Goal: Information Seeking & Learning: Learn about a topic

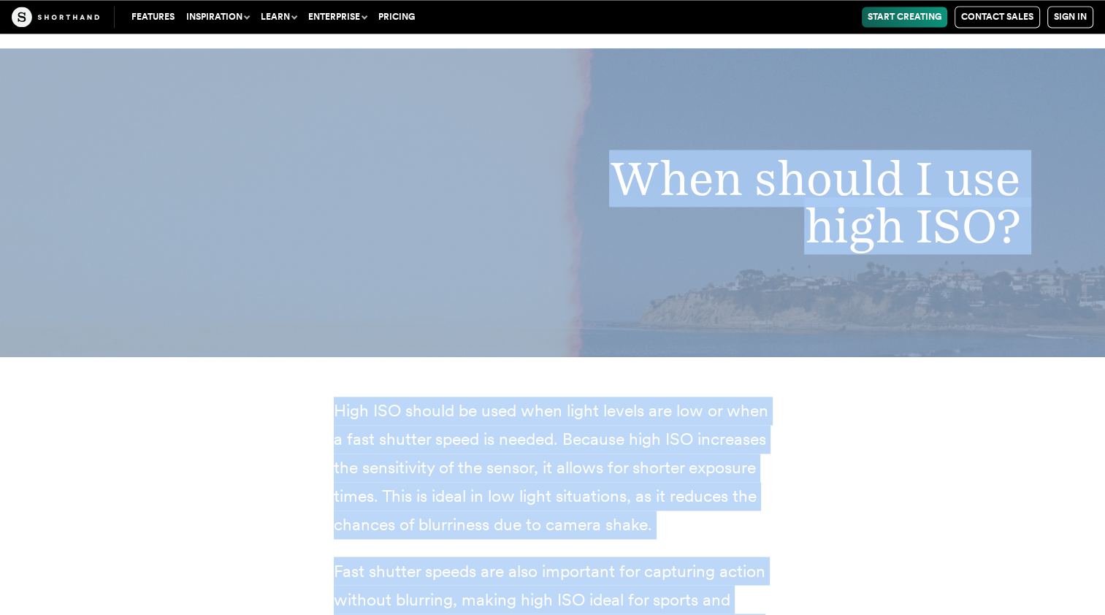
scroll to position [7788, 0]
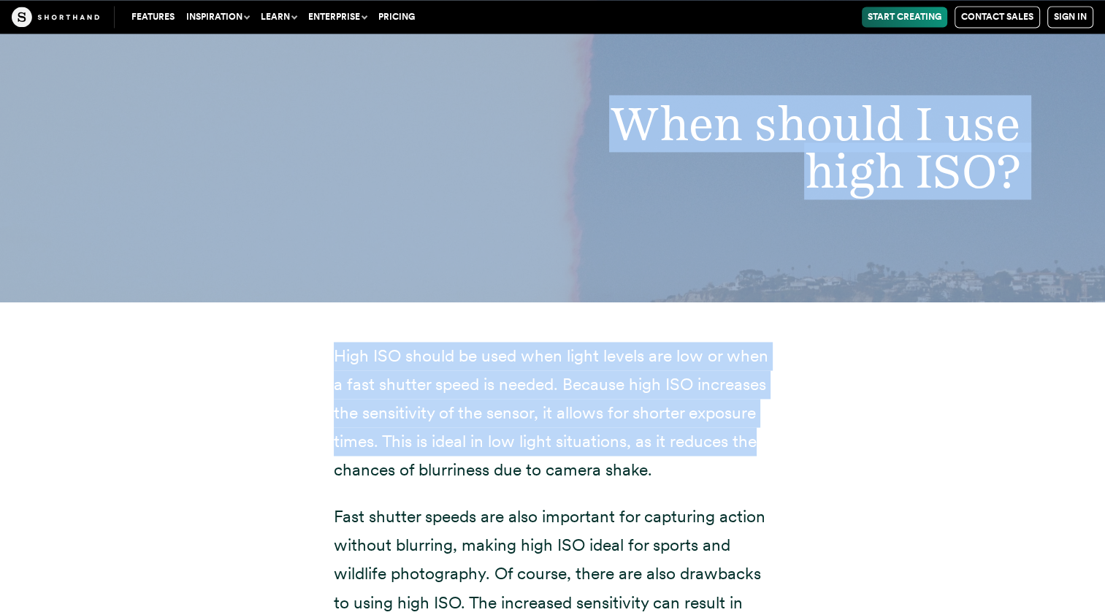
drag, startPoint x: 334, startPoint y: 260, endPoint x: 785, endPoint y: 418, distance: 477.6
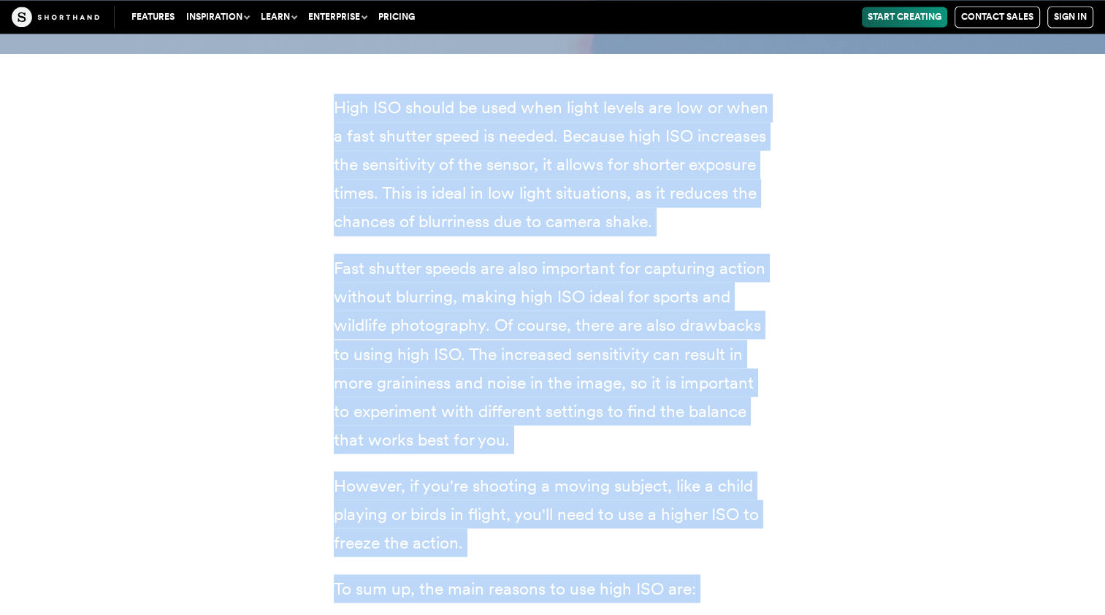
scroll to position [8086, 0]
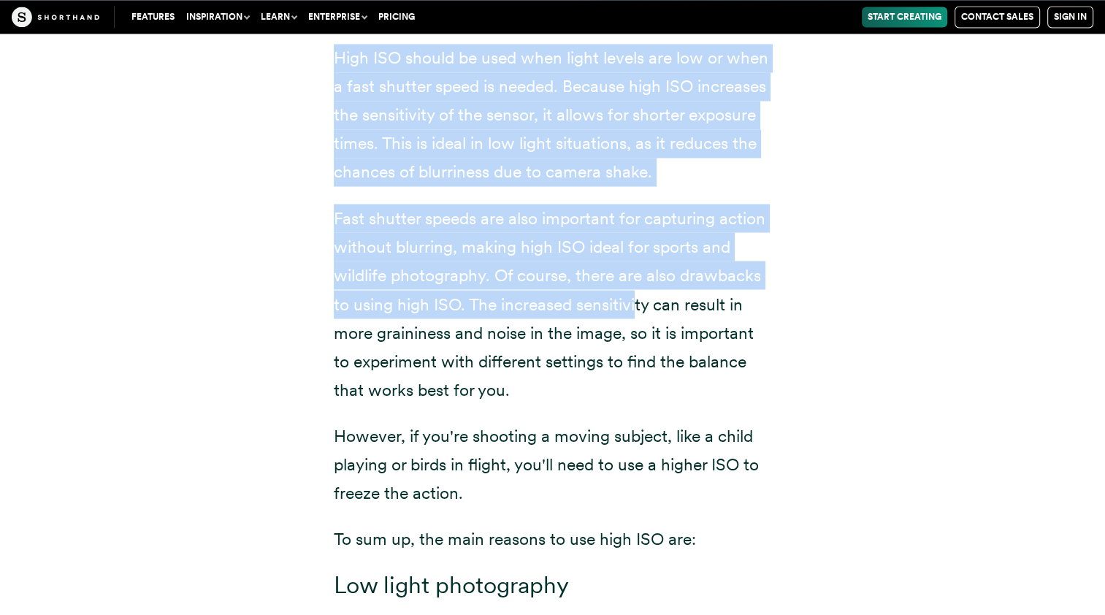
drag, startPoint x: 335, startPoint y: 99, endPoint x: 635, endPoint y: 302, distance: 362.9
drag, startPoint x: 635, startPoint y: 302, endPoint x: 821, endPoint y: 259, distance: 191.4
click at [821, 259] on div "High ISO should be used when light levels are low or when a fast shutter speed …" at bounding box center [553, 517] width 994 height 1027
click at [801, 121] on div "High ISO should be used when light levels are low or when a fast shutter speed …" at bounding box center [553, 517] width 497 height 1027
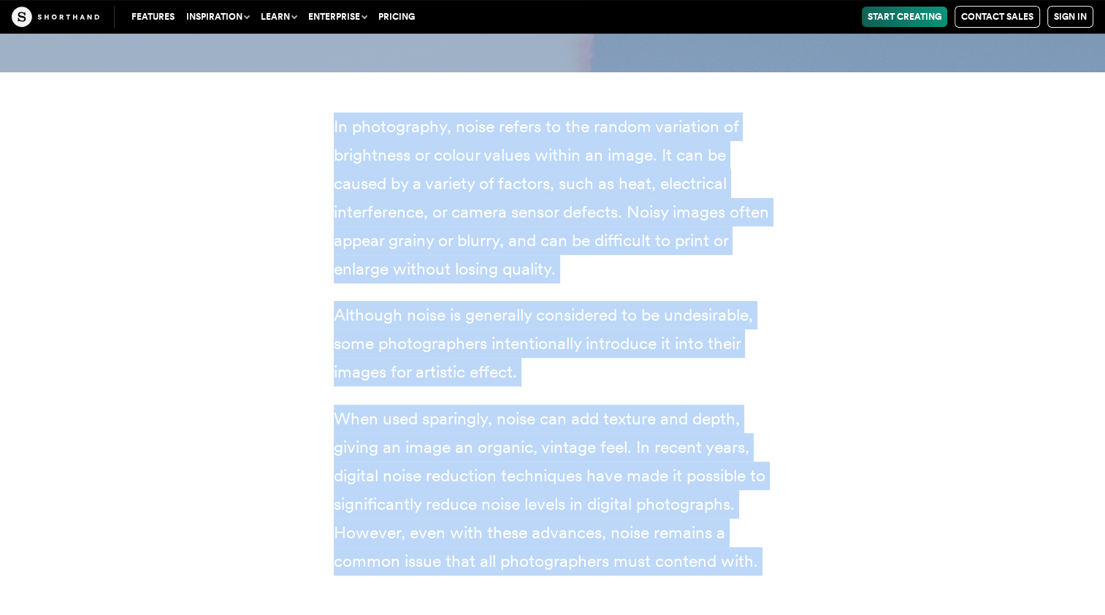
scroll to position [5877, 0]
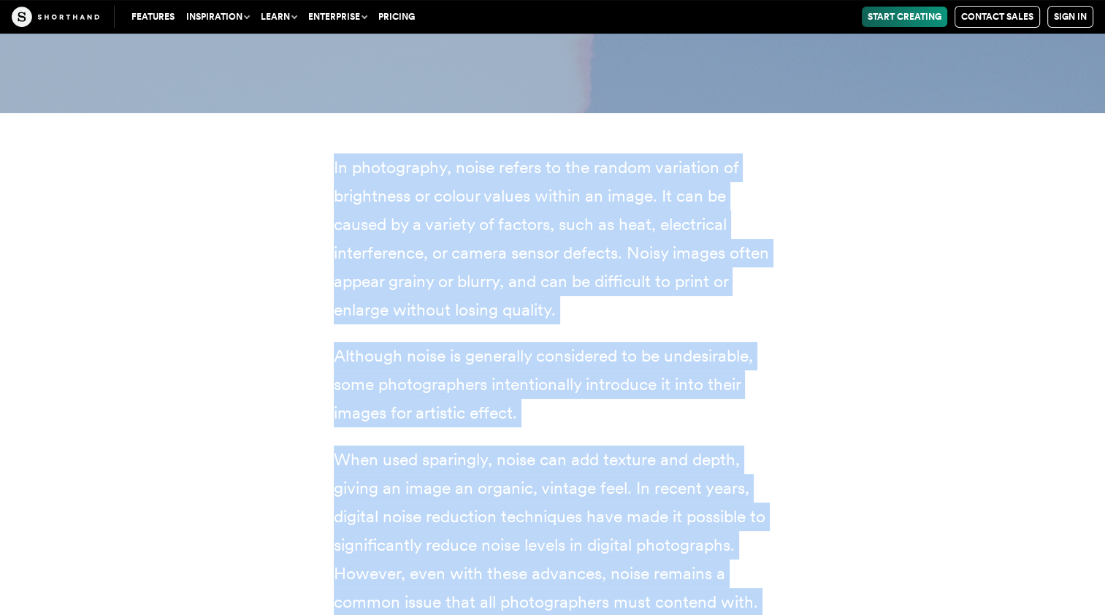
drag, startPoint x: 558, startPoint y: 152, endPoint x: 327, endPoint y: 88, distance: 239.5
copy article "'noise' In photography, noise refers to the random variation of brightness or c…"
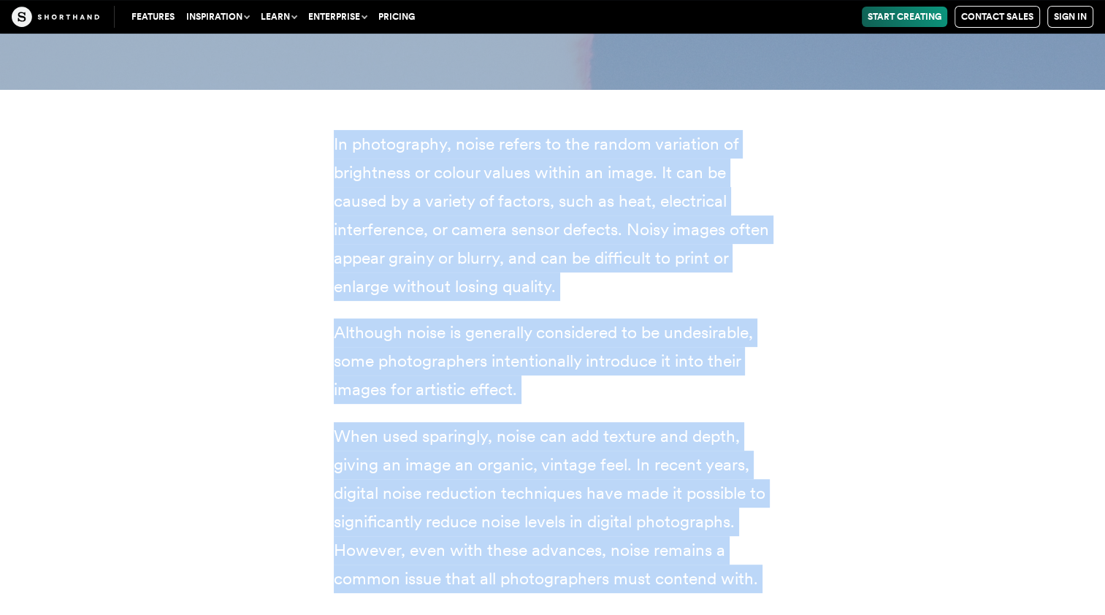
scroll to position [5906, 0]
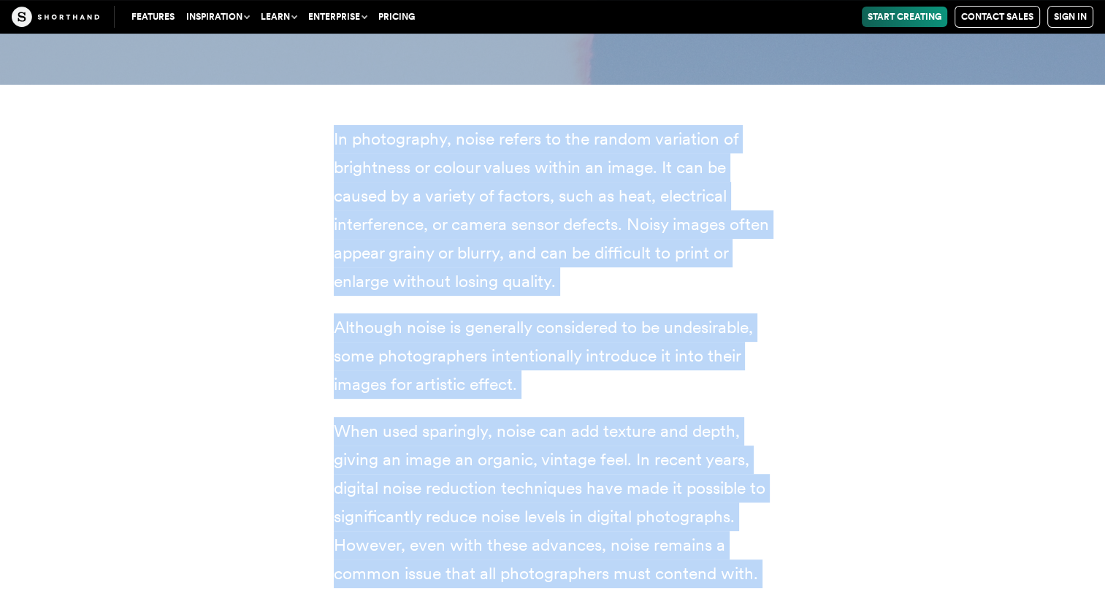
copy article "'noise' In photography, noise refers to the random variation of brightness or c…"
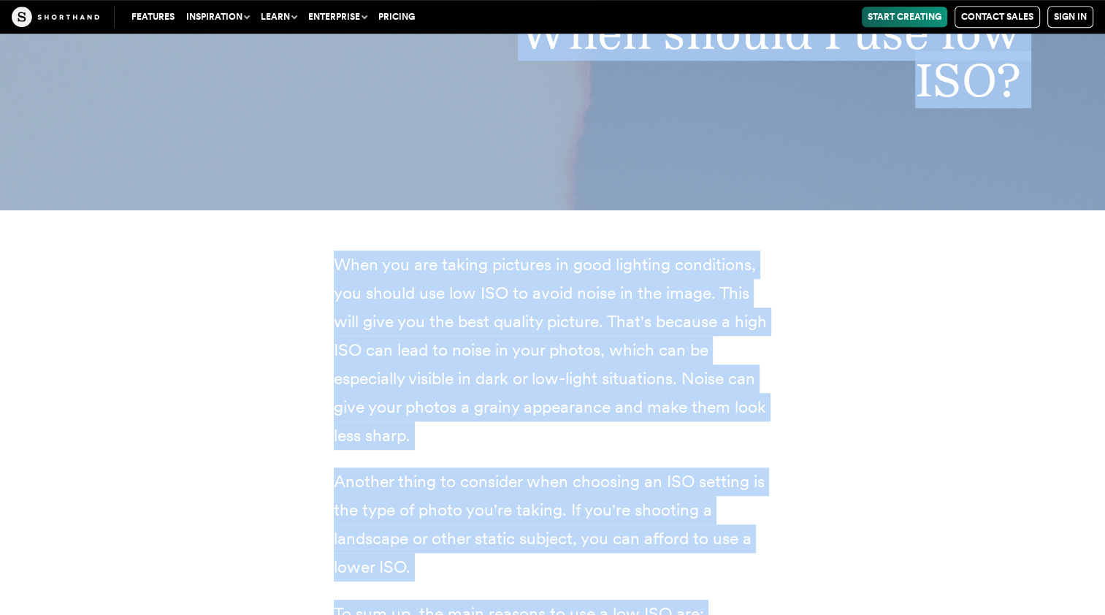
scroll to position [6652, 0]
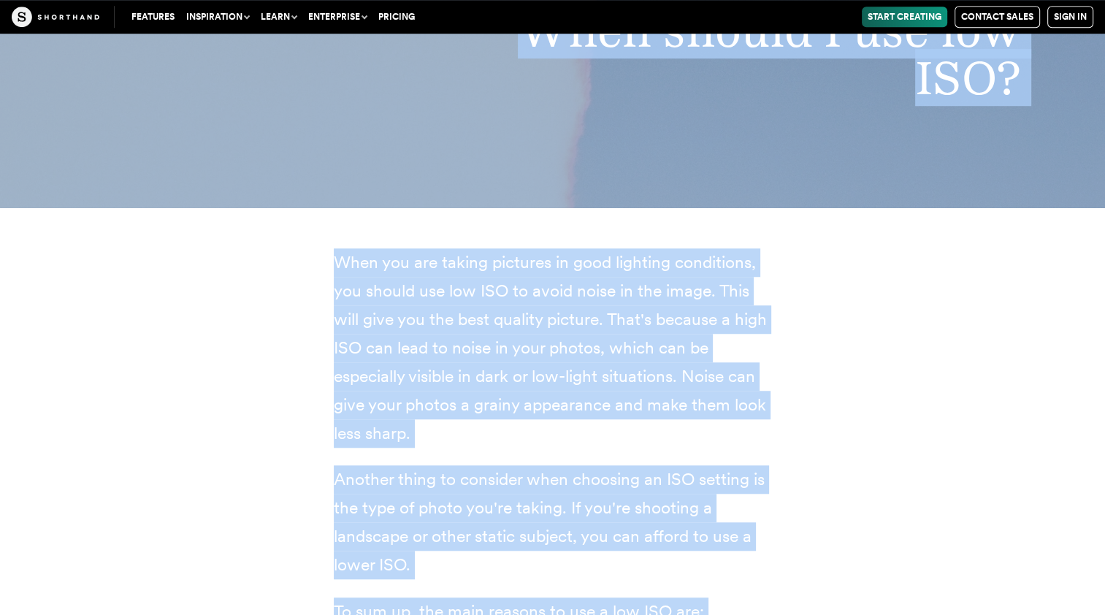
click at [363, 267] on p "When you are taking pictures in good lighting conditions, you should use low IS…" at bounding box center [553, 348] width 438 height 200
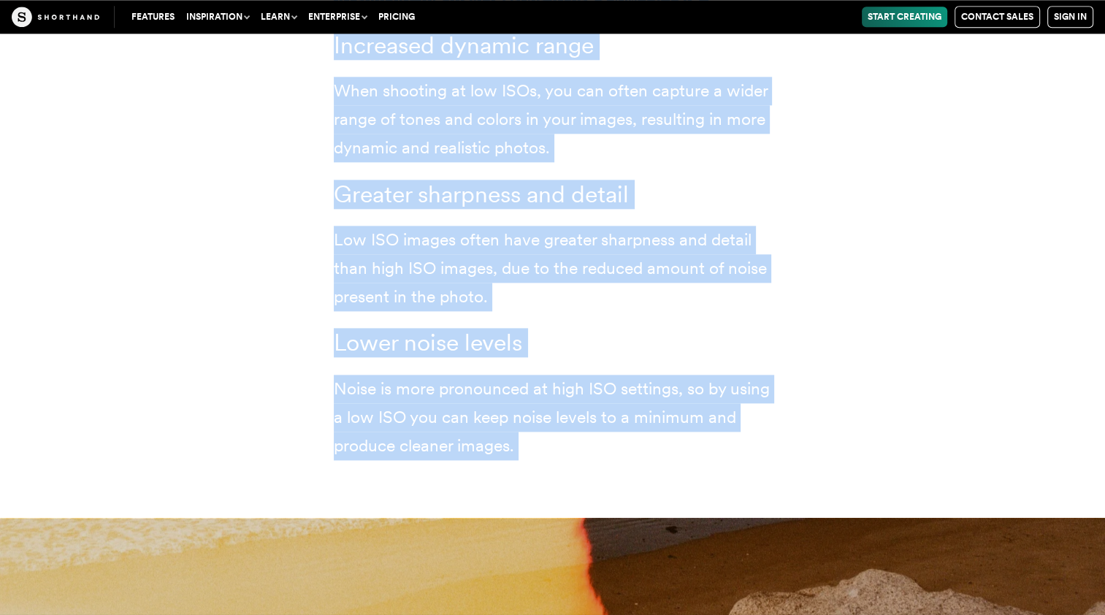
scroll to position [7395, 0]
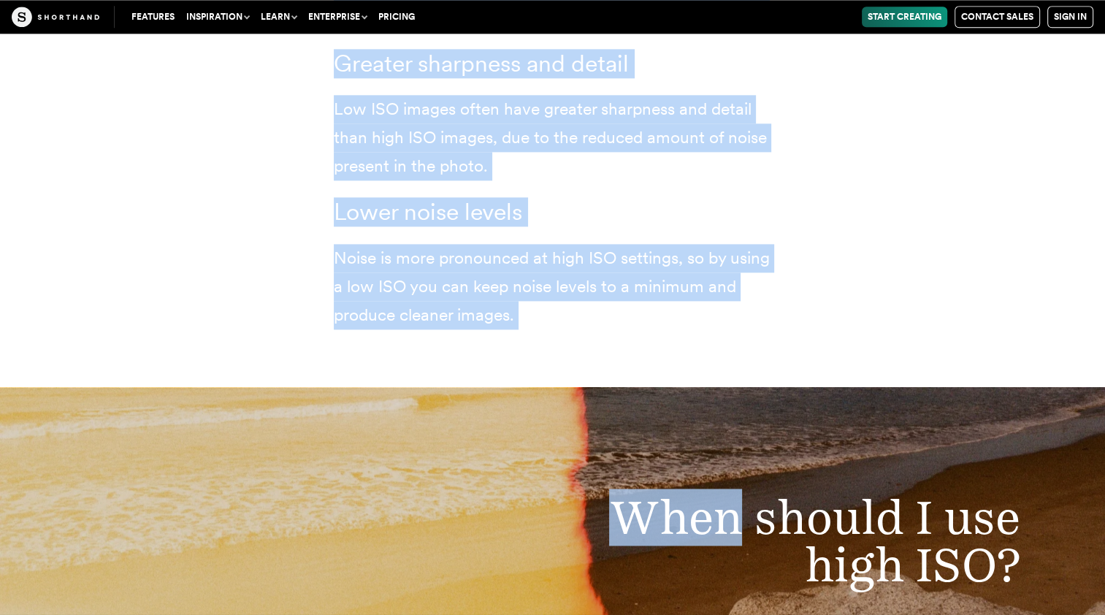
drag, startPoint x: 336, startPoint y: 264, endPoint x: 739, endPoint y: 367, distance: 416.1
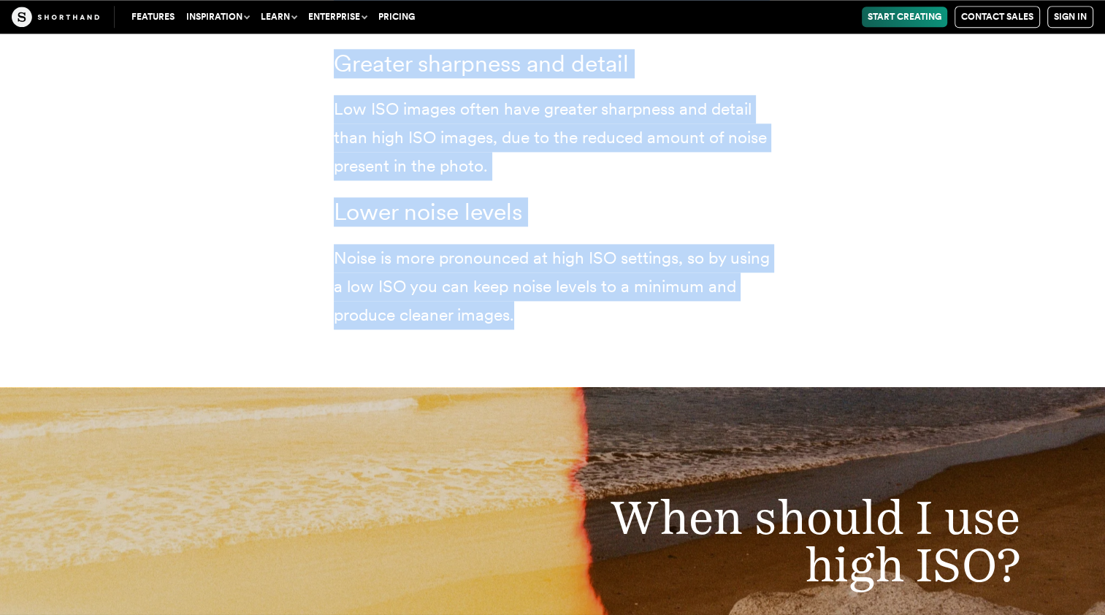
copy div "When you are taking pictures in good lighting conditions, you should use low IS…"
click at [432, 123] on p "Low ISO images often have greater sharpness and detail than high ISO images, du…" at bounding box center [553, 137] width 438 height 85
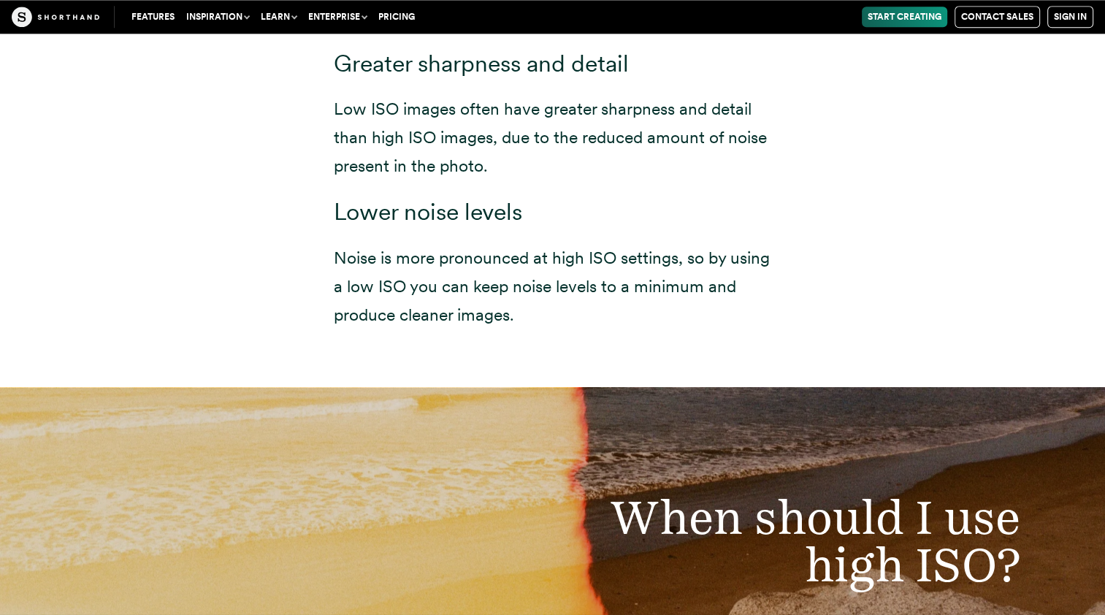
click at [432, 123] on p "Low ISO images often have greater sharpness and detail than high ISO images, du…" at bounding box center [553, 137] width 438 height 85
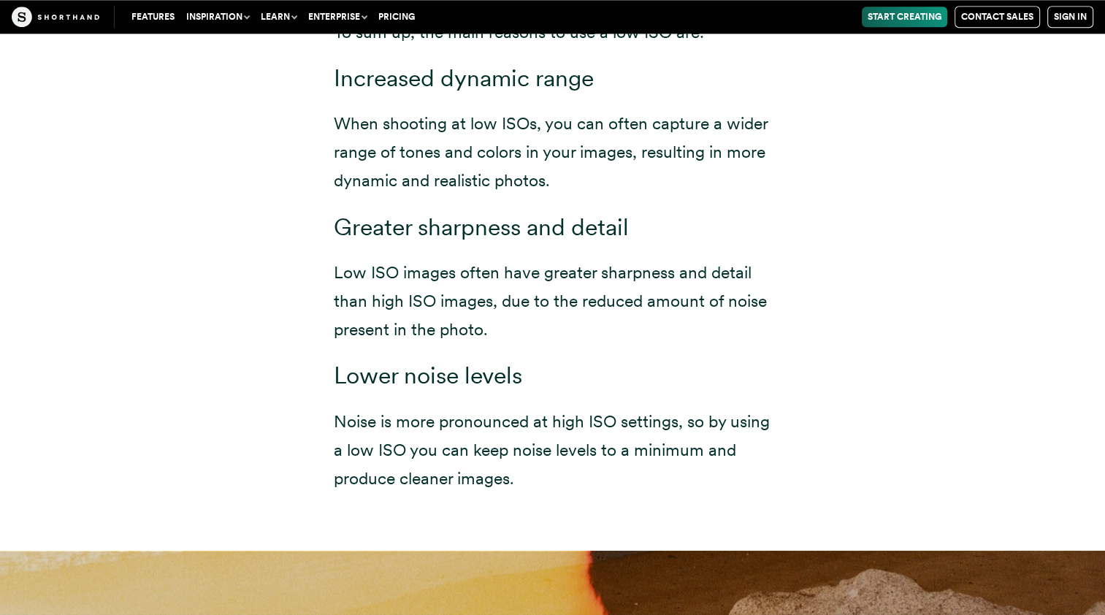
scroll to position [7223, 0]
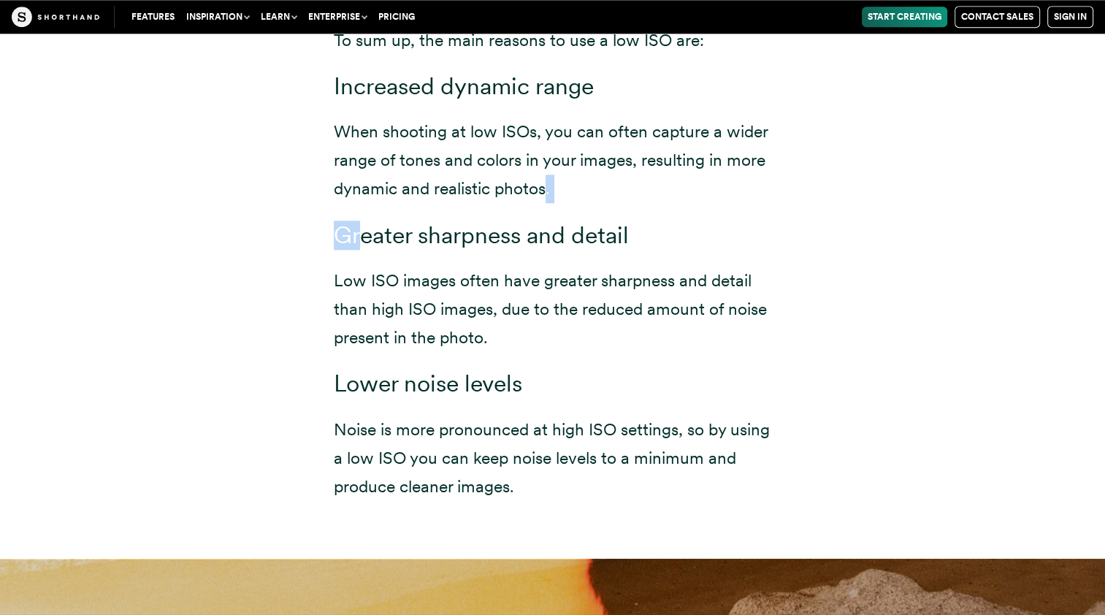
drag, startPoint x: 548, startPoint y: 188, endPoint x: 363, endPoint y: 219, distance: 187.4
click at [363, 219] on div "When you are taking pictures in good lighting conditions, you should use low IS…" at bounding box center [553, 89] width 438 height 825
drag, startPoint x: 363, startPoint y: 219, endPoint x: 274, endPoint y: 210, distance: 89.6
click at [274, 210] on div "When you are taking pictures in good lighting conditions, you should use low IS…" at bounding box center [553, 97] width 994 height 923
click at [592, 199] on p "When shooting at low ISOs, you can often capture a wider range of tones and col…" at bounding box center [553, 160] width 438 height 85
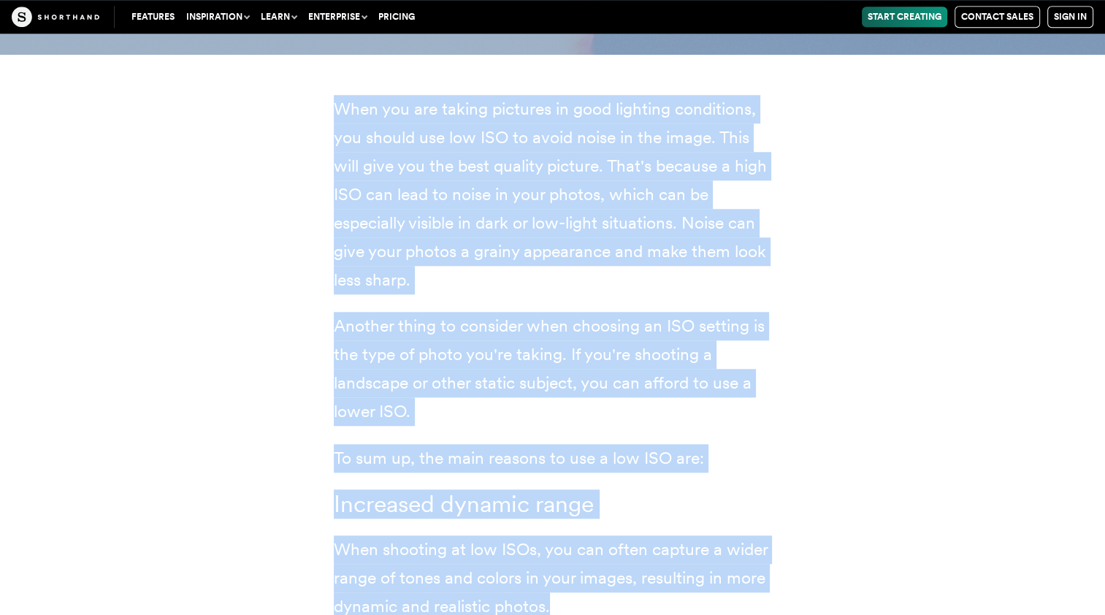
scroll to position [6775, 0]
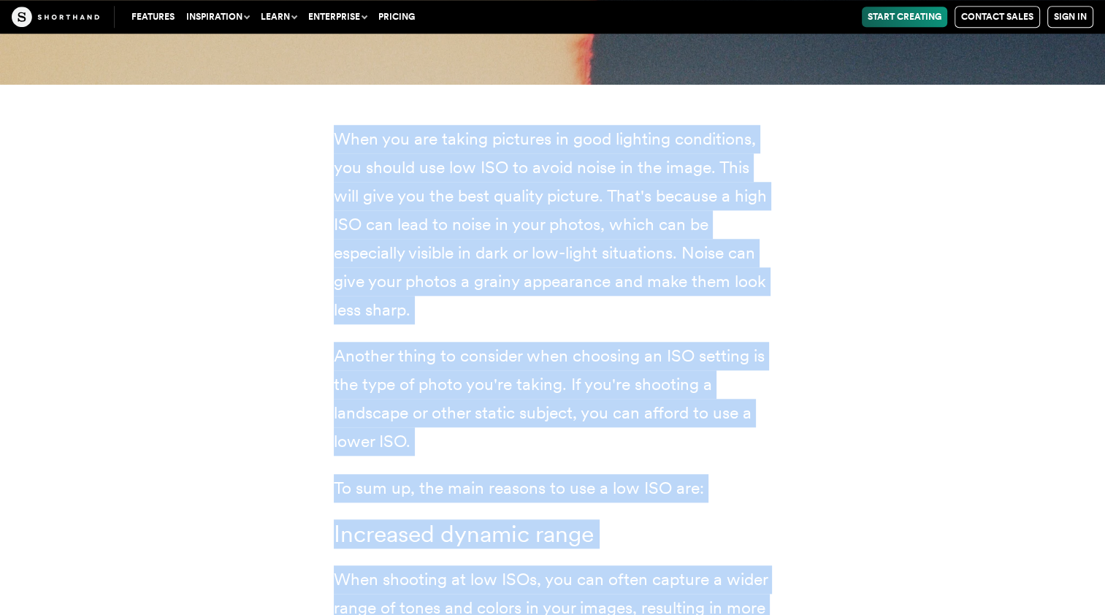
drag, startPoint x: 551, startPoint y: 190, endPoint x: 324, endPoint y: 130, distance: 234.3
click at [324, 130] on div "When you are taking pictures in good lighting conditions, you should use low IS…" at bounding box center [553, 545] width 497 height 923
copy div "When you are taking pictures in good lighting conditions, you should use low IS…"
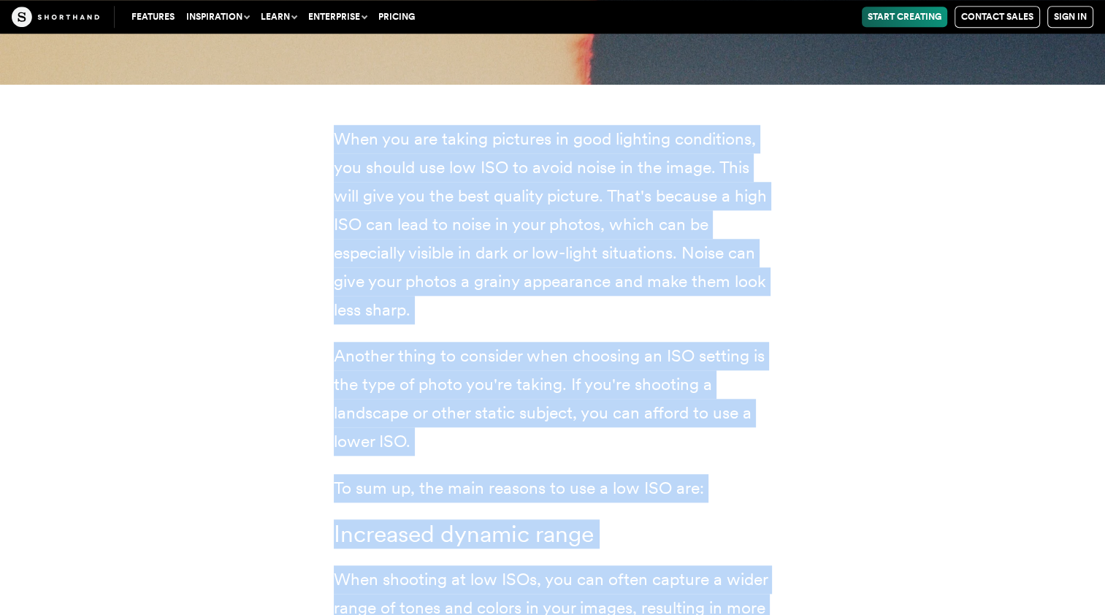
copy div "When you are taking pictures in good lighting conditions, you should use low IS…"
